Goal: Book appointment/travel/reservation

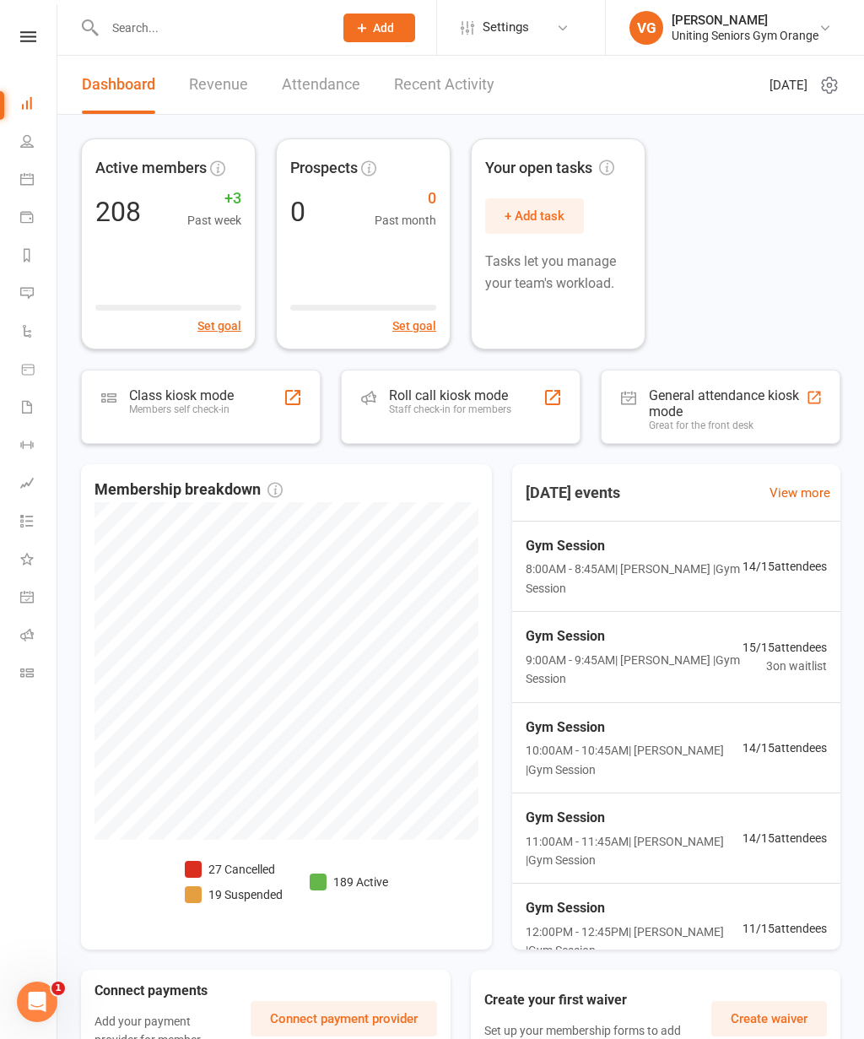
click at [22, 177] on icon at bounding box center [26, 178] width 13 height 13
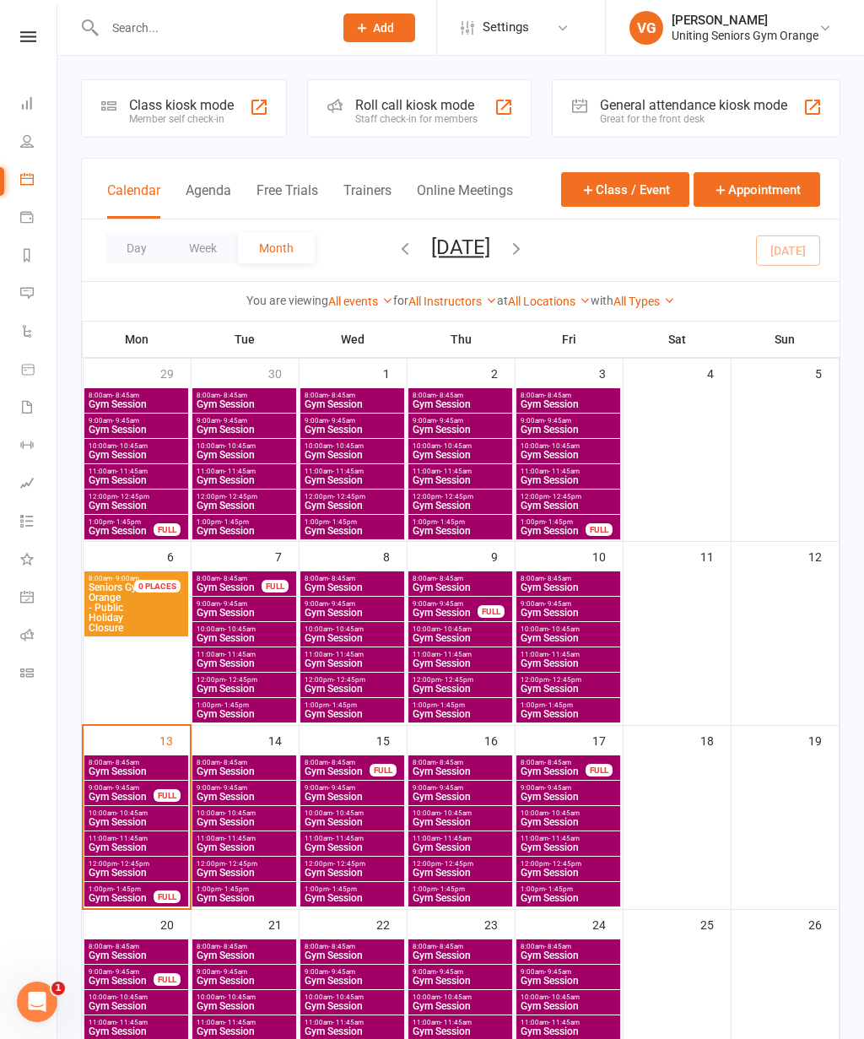
click at [119, 759] on span "- 8:45am" at bounding box center [125, 762] width 27 height 8
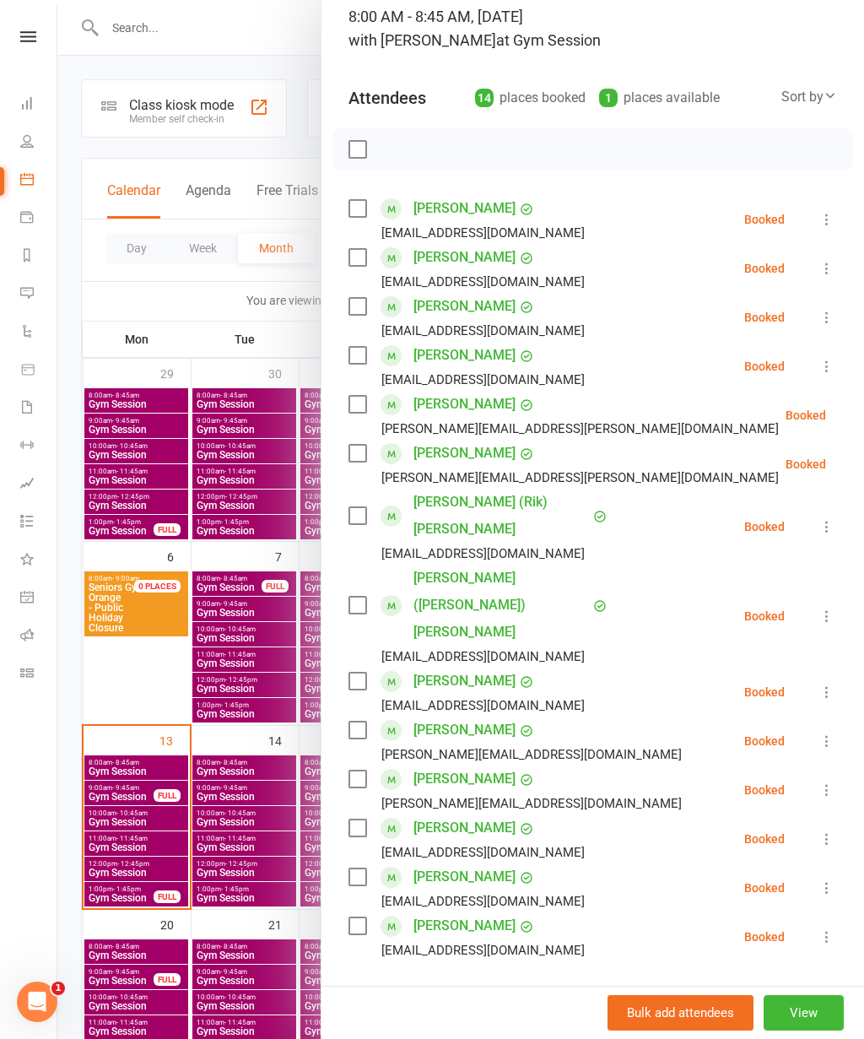
scroll to position [134, 0]
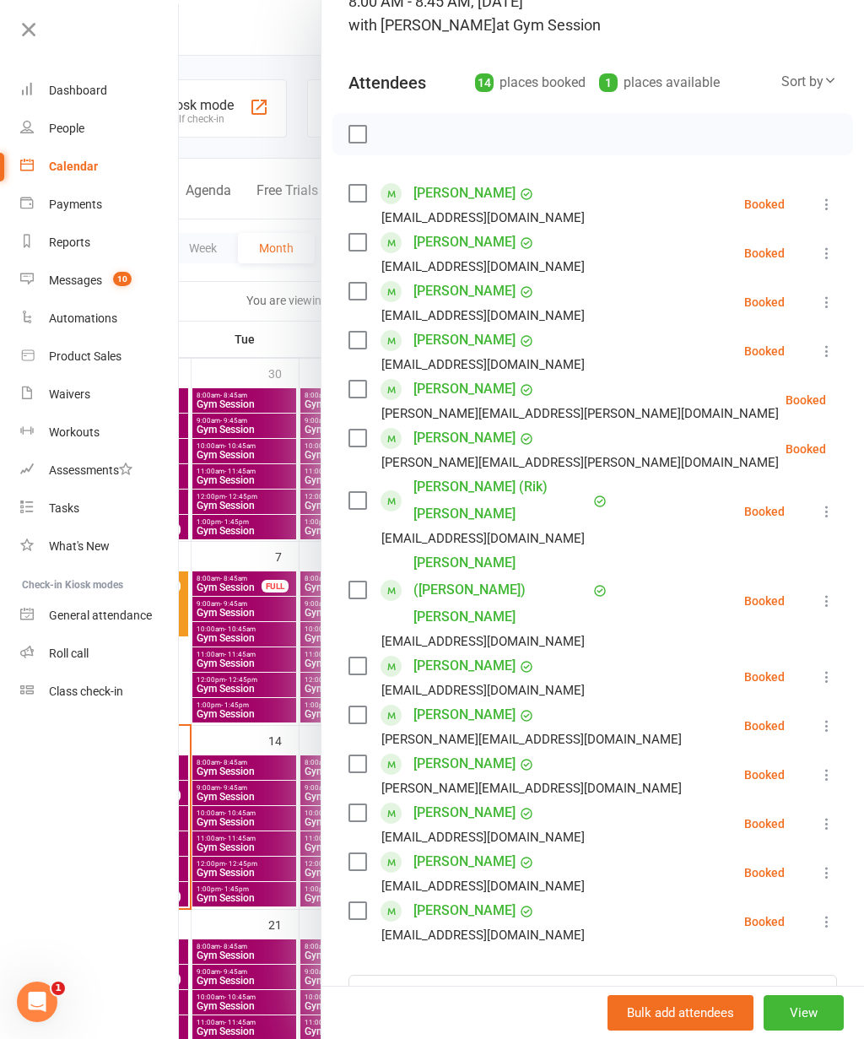
click at [151, 855] on nav "Clubworx Dashboard People Calendar Payments Reports Messages 10 Automations Pro…" at bounding box center [89, 523] width 179 height 1039
click at [75, 834] on nav "Clubworx Dashboard People Calendar Payments Reports Messages 10 Automations Pro…" at bounding box center [89, 523] width 179 height 1039
click at [34, 18] on icon at bounding box center [29, 30] width 24 height 24
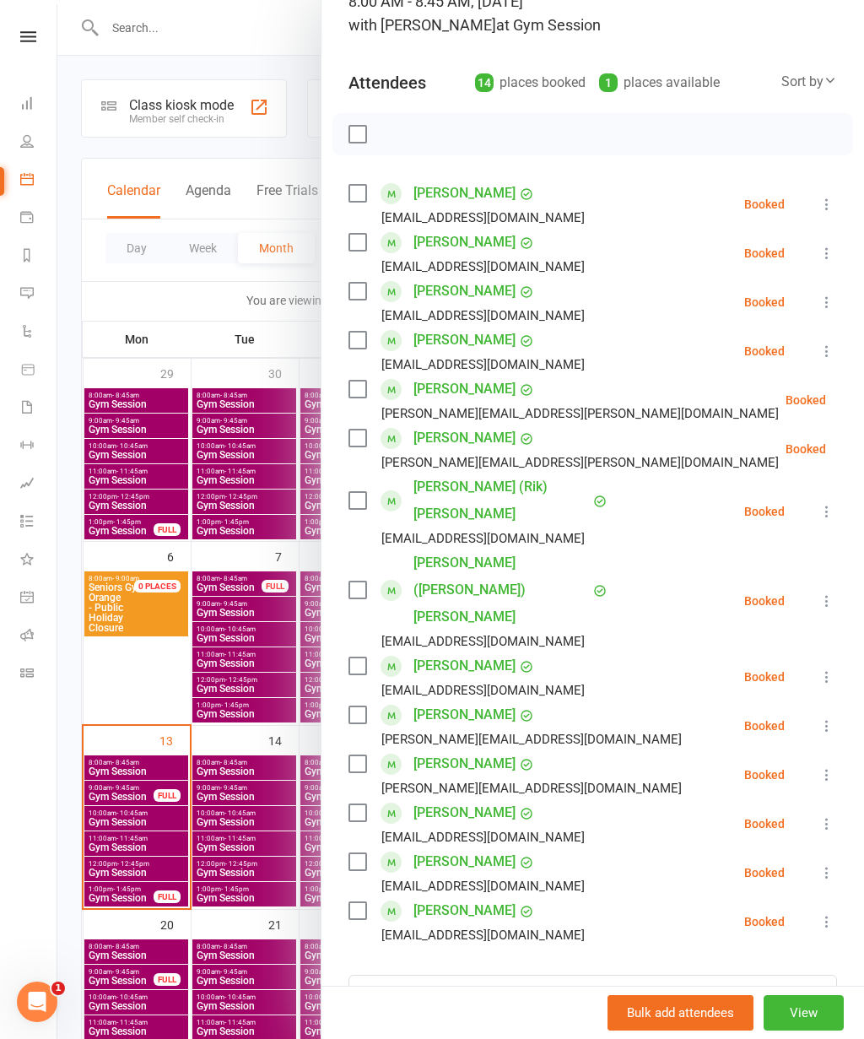
click at [109, 786] on div at bounding box center [460, 519] width 807 height 1039
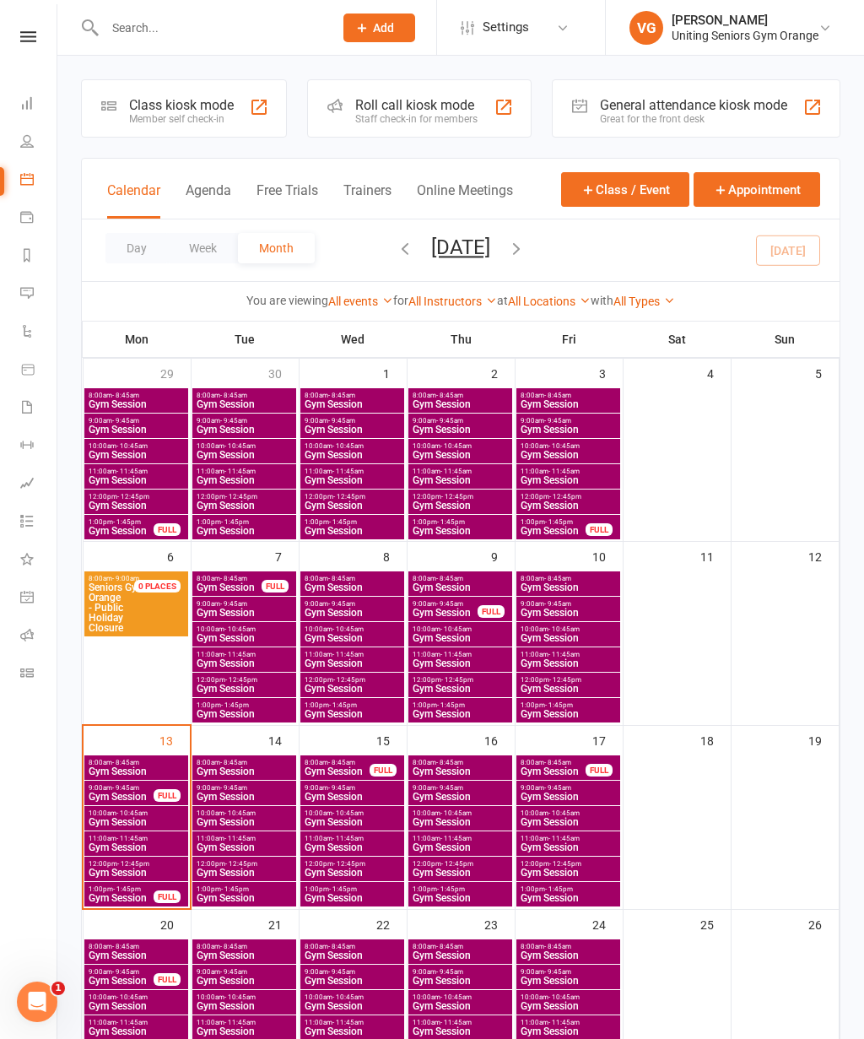
click at [116, 792] on span "Gym Session" at bounding box center [121, 796] width 67 height 10
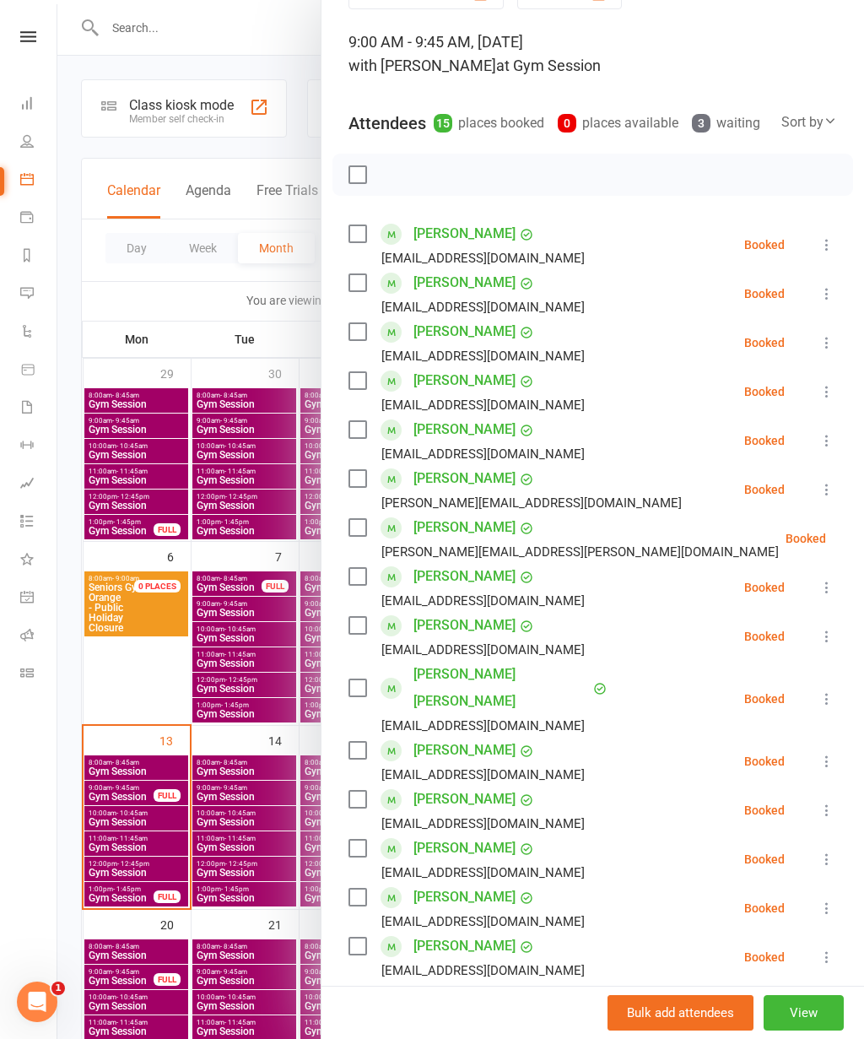
scroll to position [92, 0]
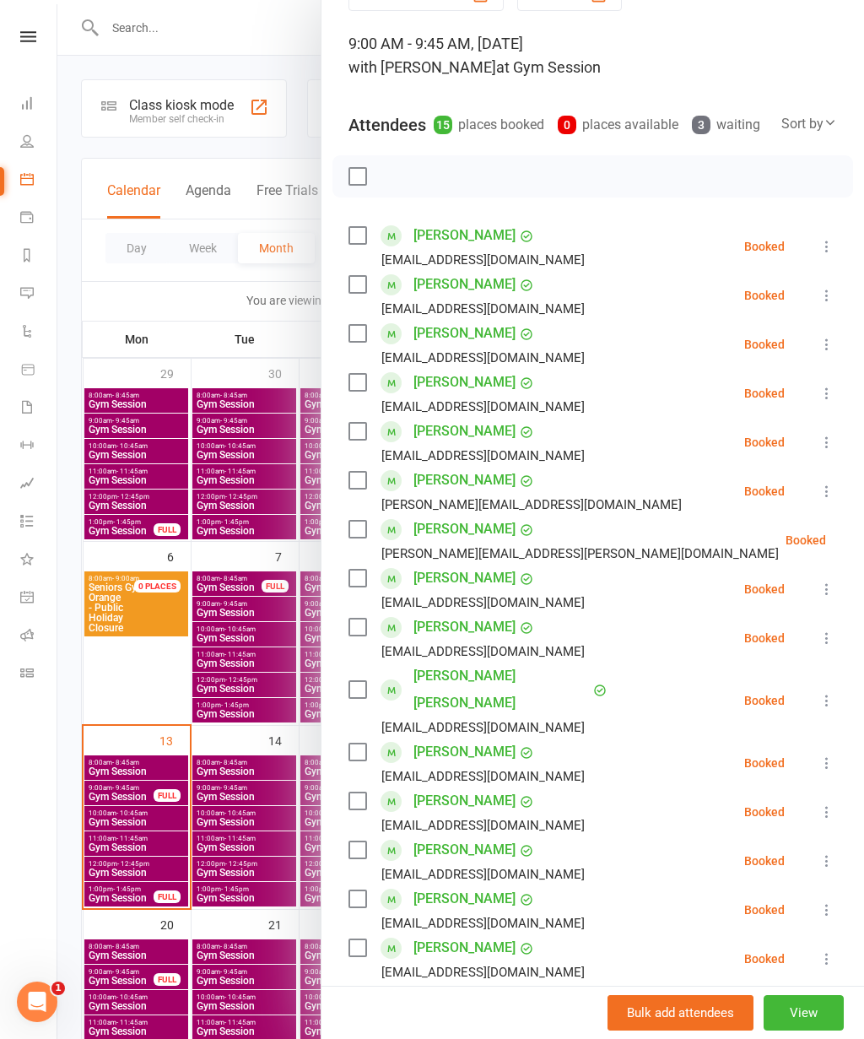
click at [34, 185] on link "Calendar" at bounding box center [39, 181] width 38 height 38
click at [35, 178] on link "Calendar" at bounding box center [39, 181] width 38 height 38
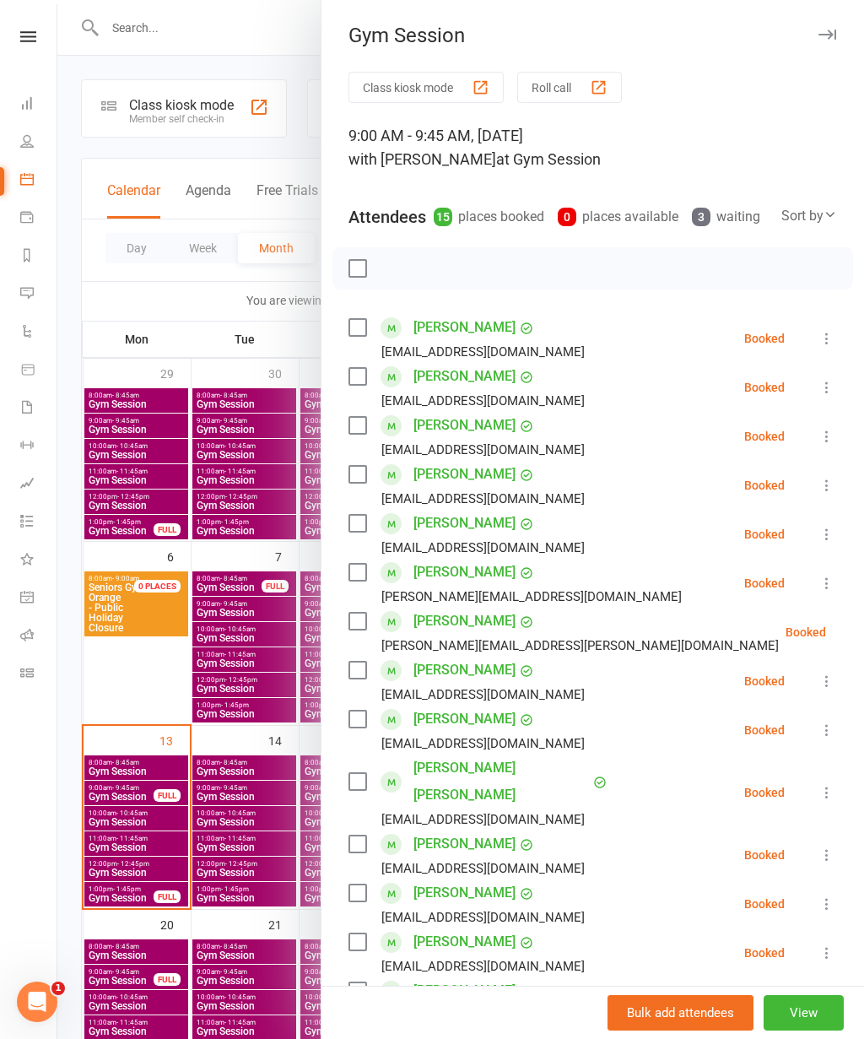
scroll to position [0, 0]
click at [281, 40] on div at bounding box center [460, 519] width 807 height 1039
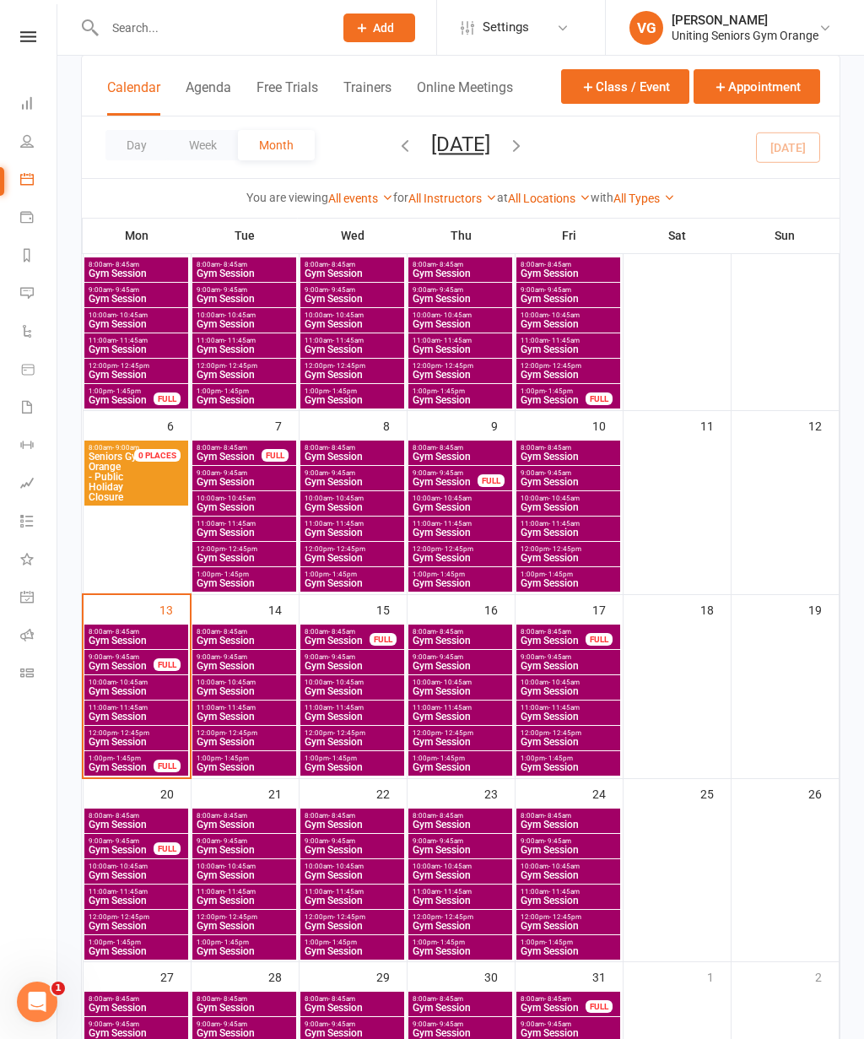
scroll to position [132, 0]
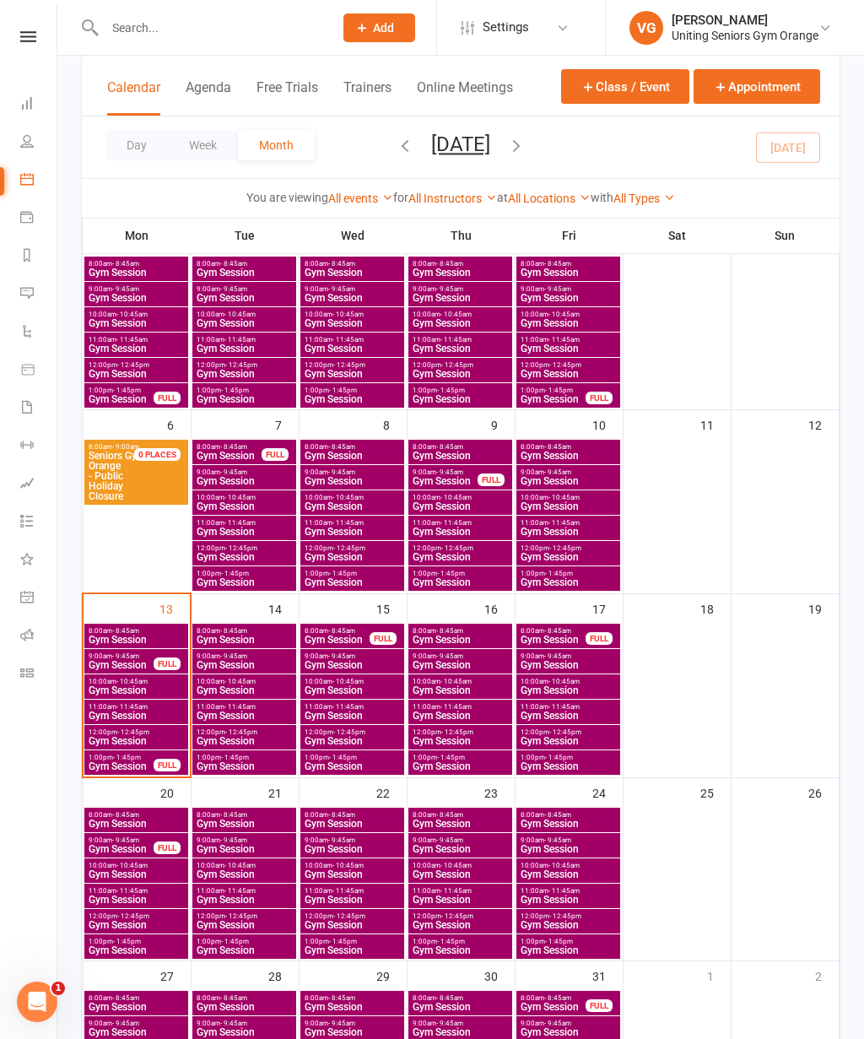
click at [151, 615] on div "13" at bounding box center [137, 685] width 106 height 182
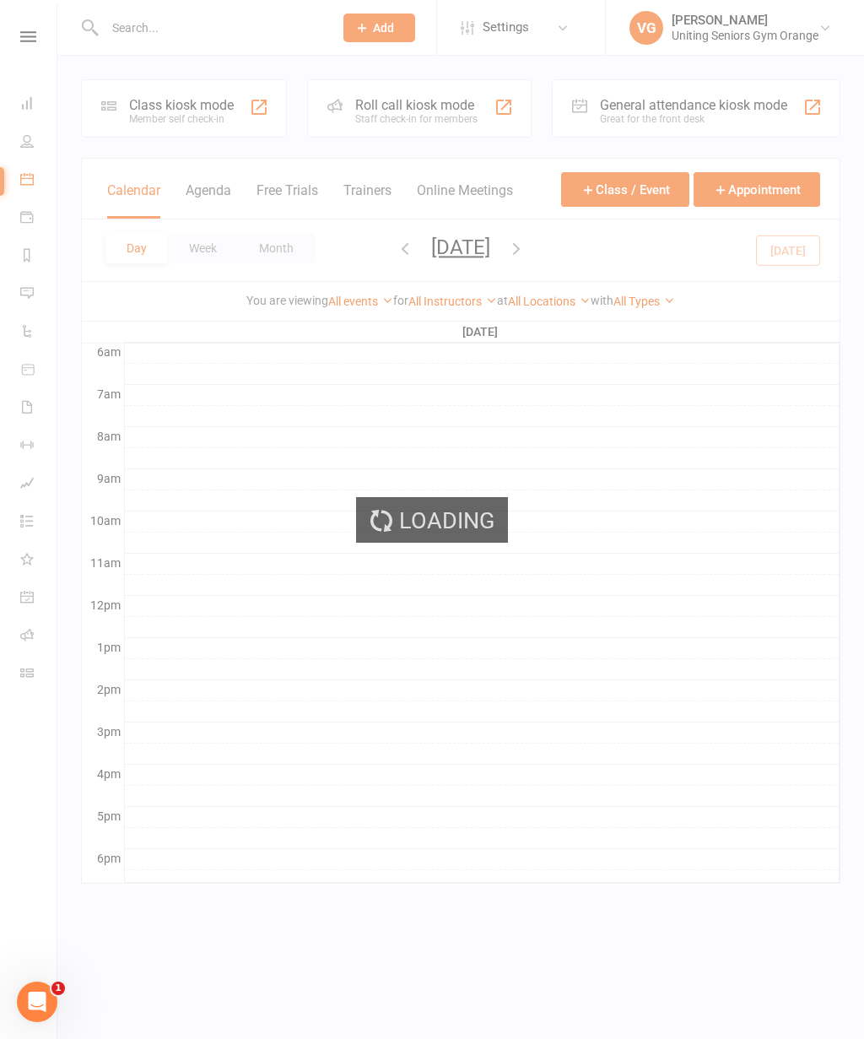
scroll to position [0, 0]
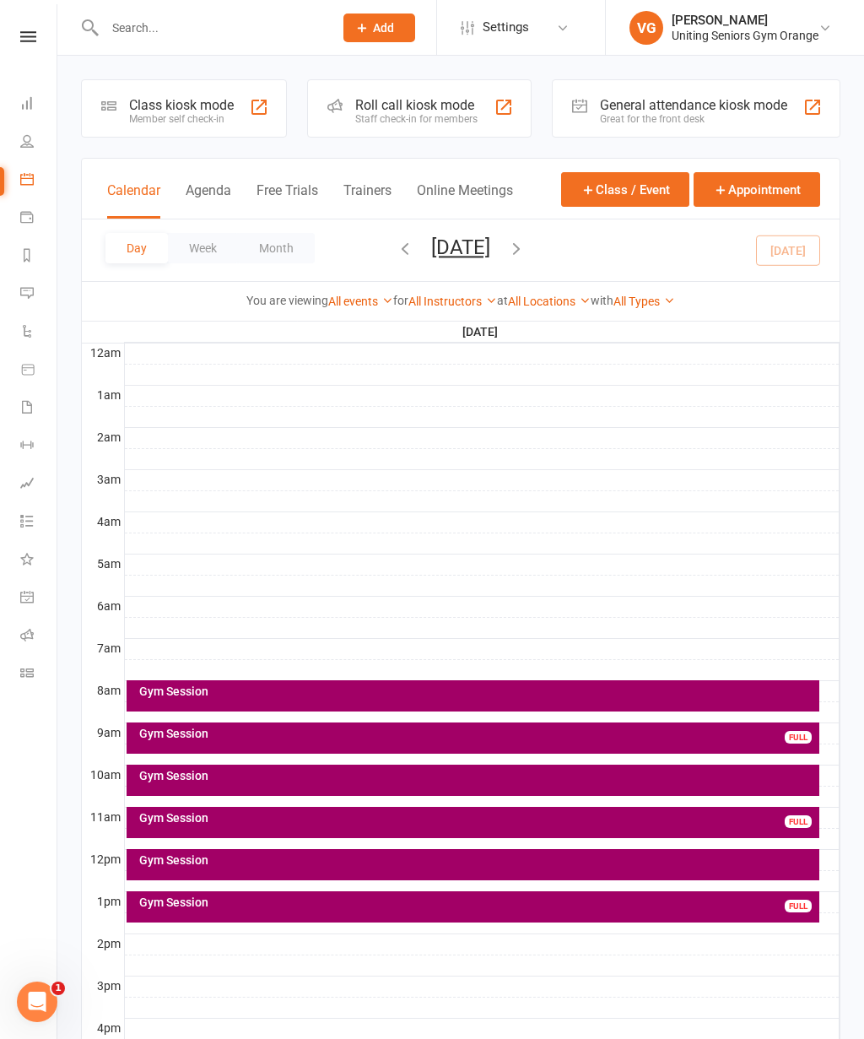
click at [202, 787] on div "Gym Session" at bounding box center [473, 779] width 693 height 31
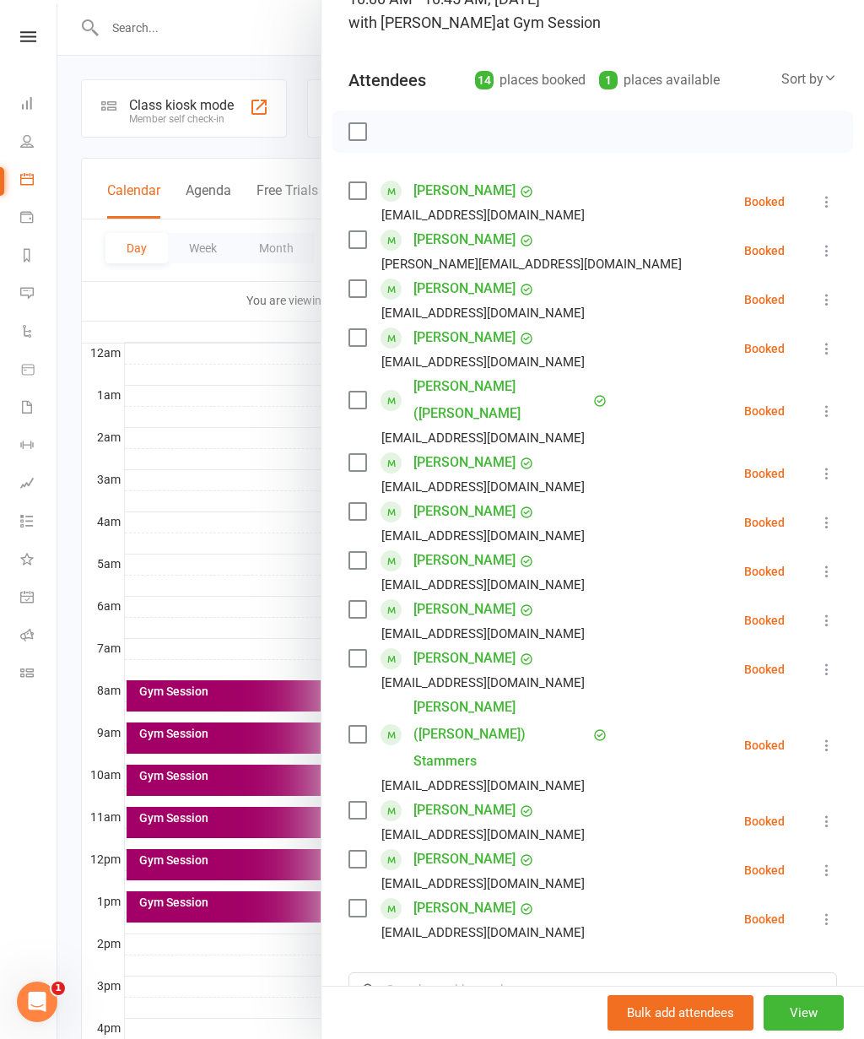
scroll to position [145, 0]
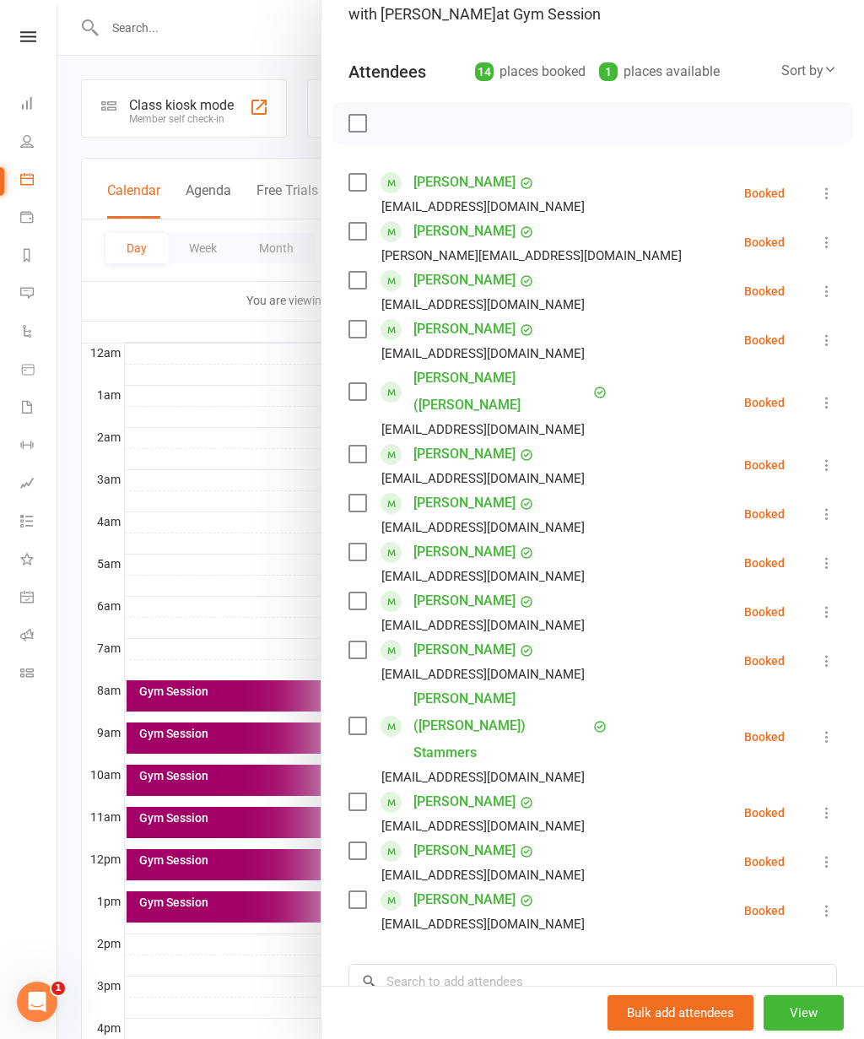
click at [217, 760] on div at bounding box center [460, 519] width 807 height 1039
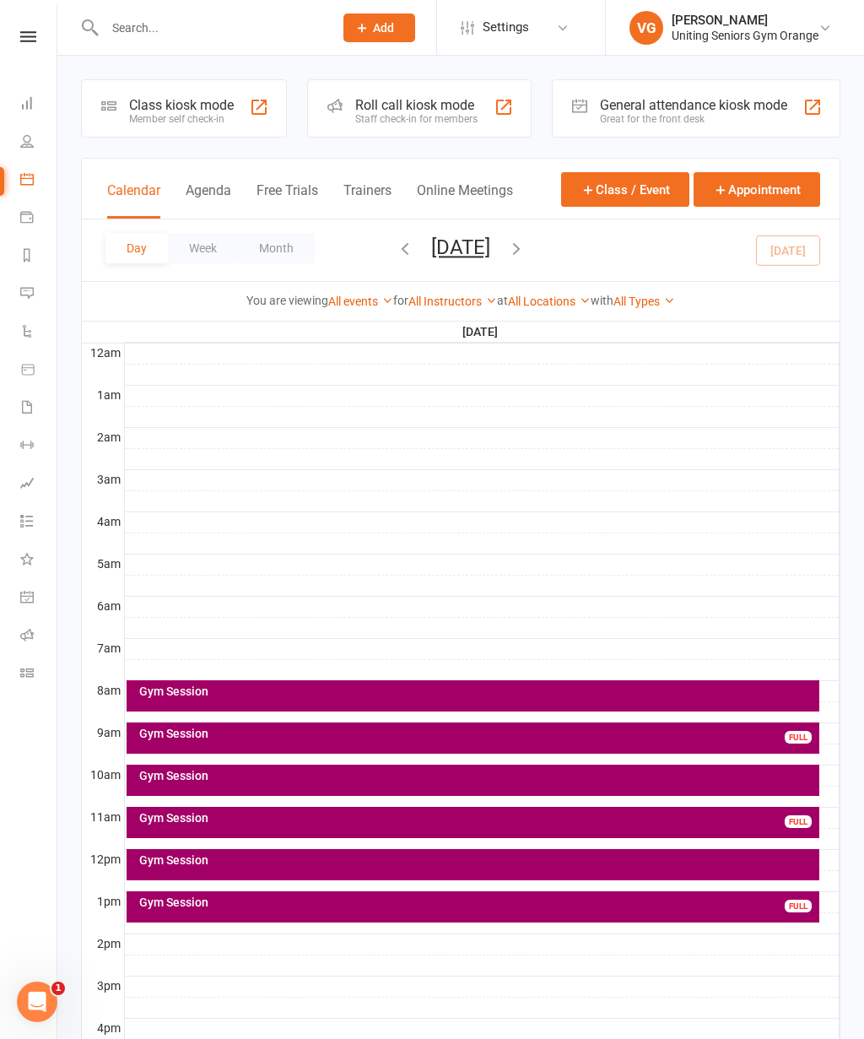
click at [212, 826] on div "Gym Session FULL" at bounding box center [473, 822] width 693 height 31
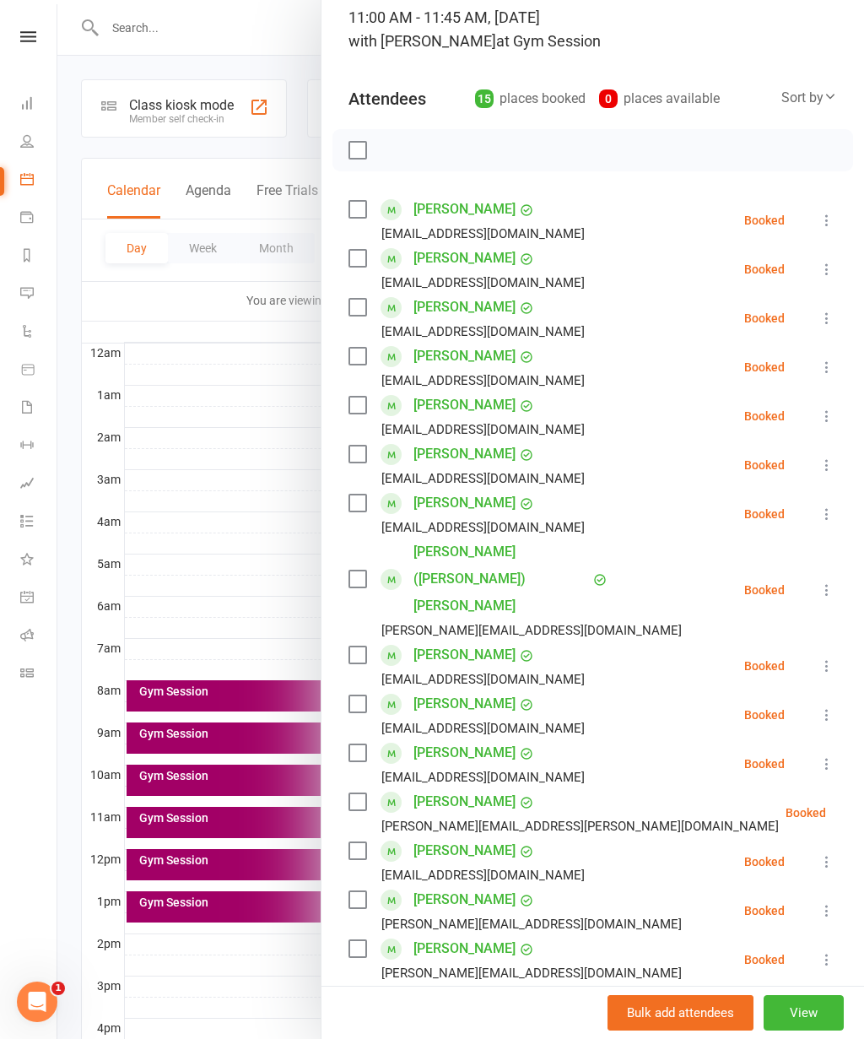
scroll to position [122, 0]
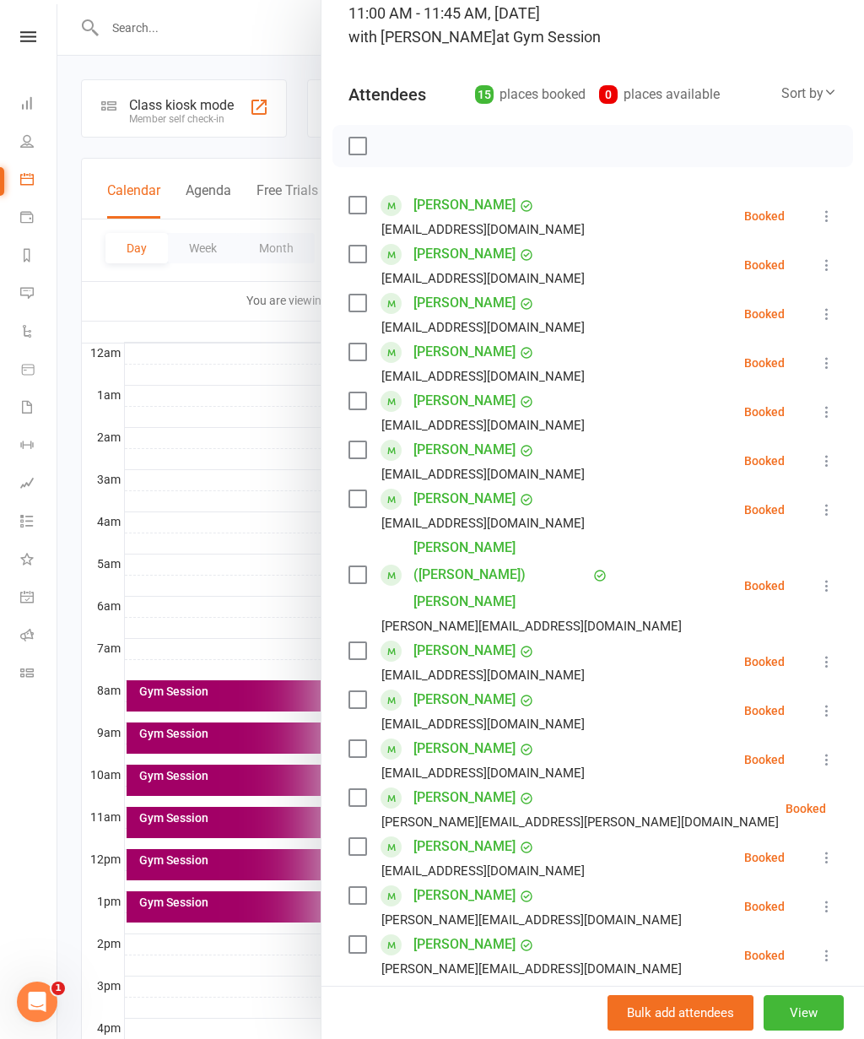
click at [198, 866] on div at bounding box center [460, 519] width 807 height 1039
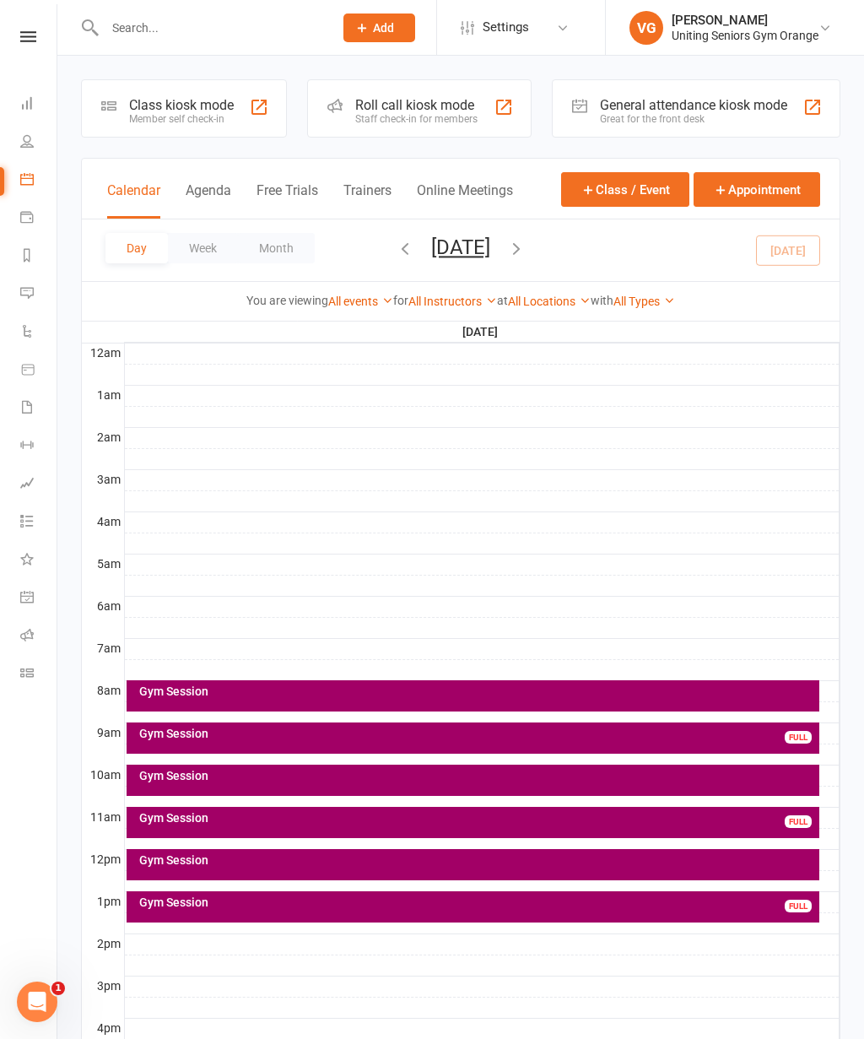
click at [200, 864] on div "Gym Session" at bounding box center [477, 860] width 678 height 12
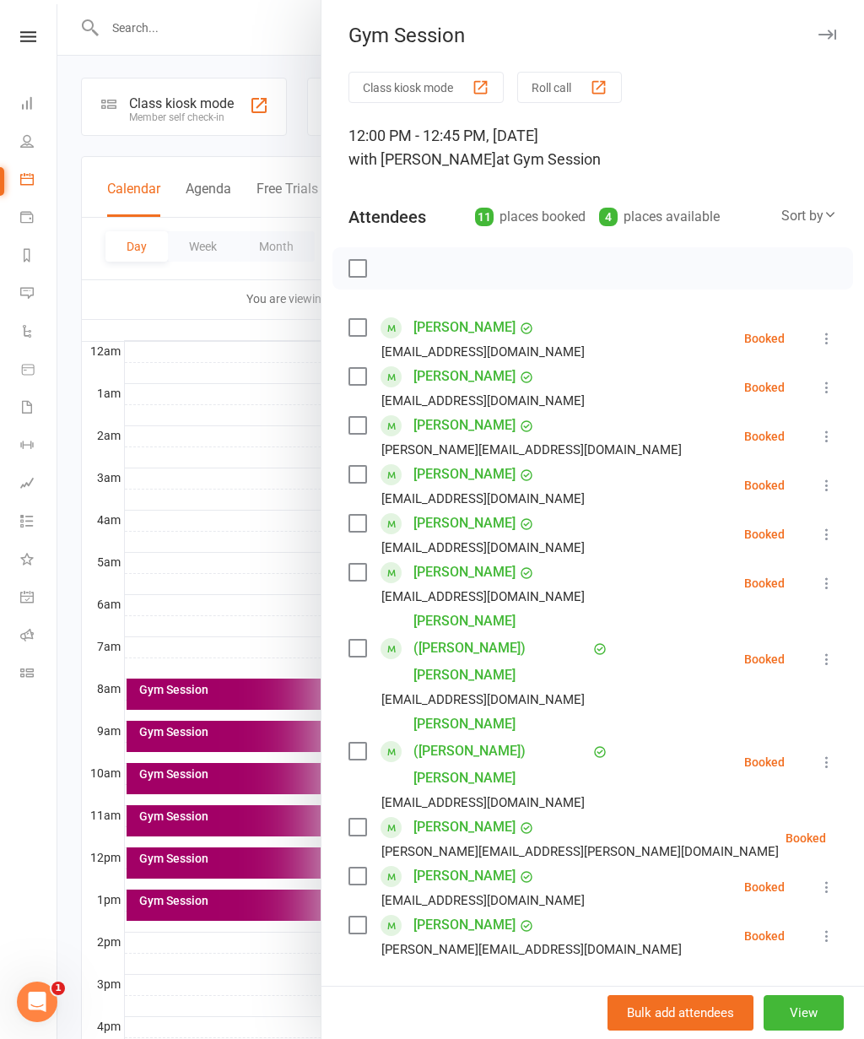
scroll to position [4, 0]
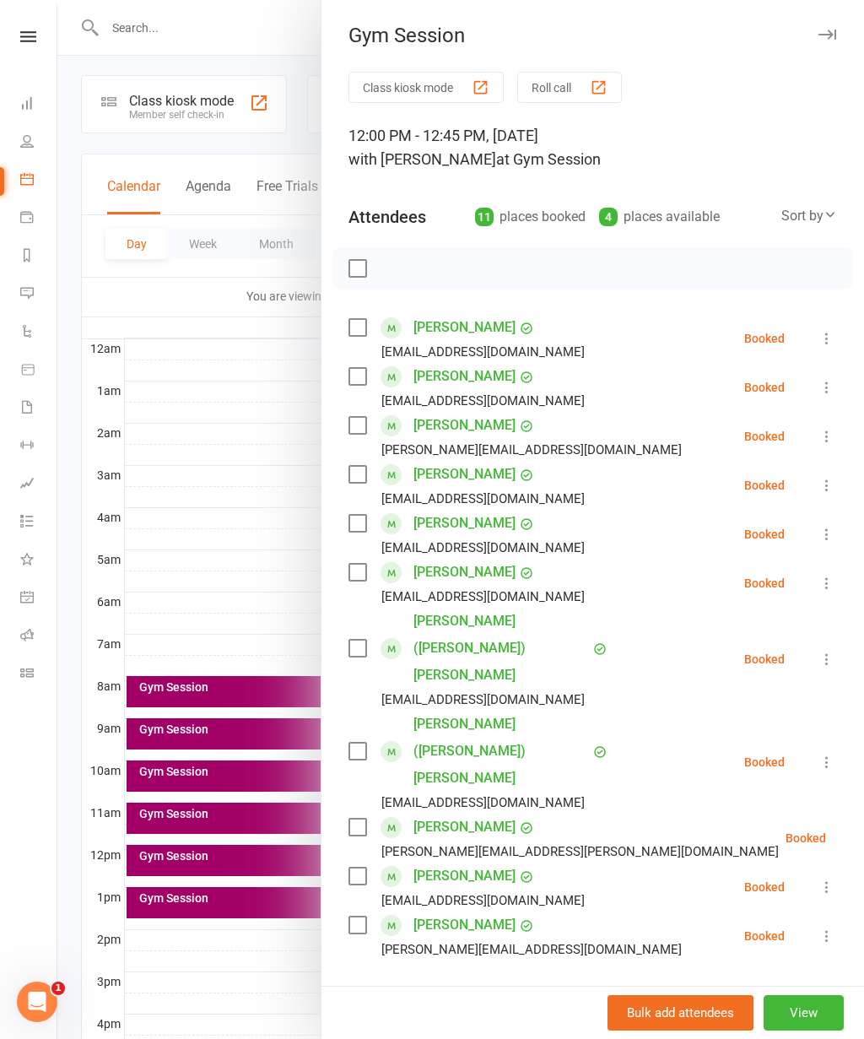
click at [196, 893] on div at bounding box center [460, 519] width 807 height 1039
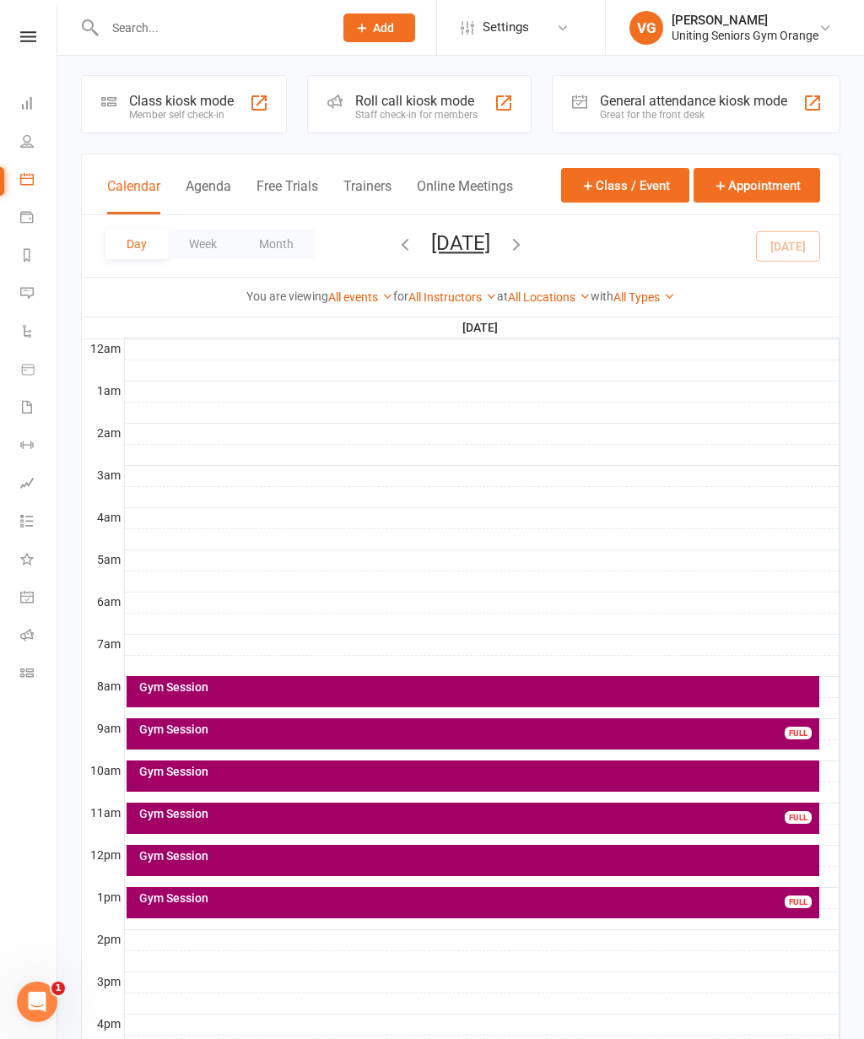
click at [192, 898] on div "Gym Session" at bounding box center [477, 898] width 678 height 12
